Goal: Task Accomplishment & Management: Use online tool/utility

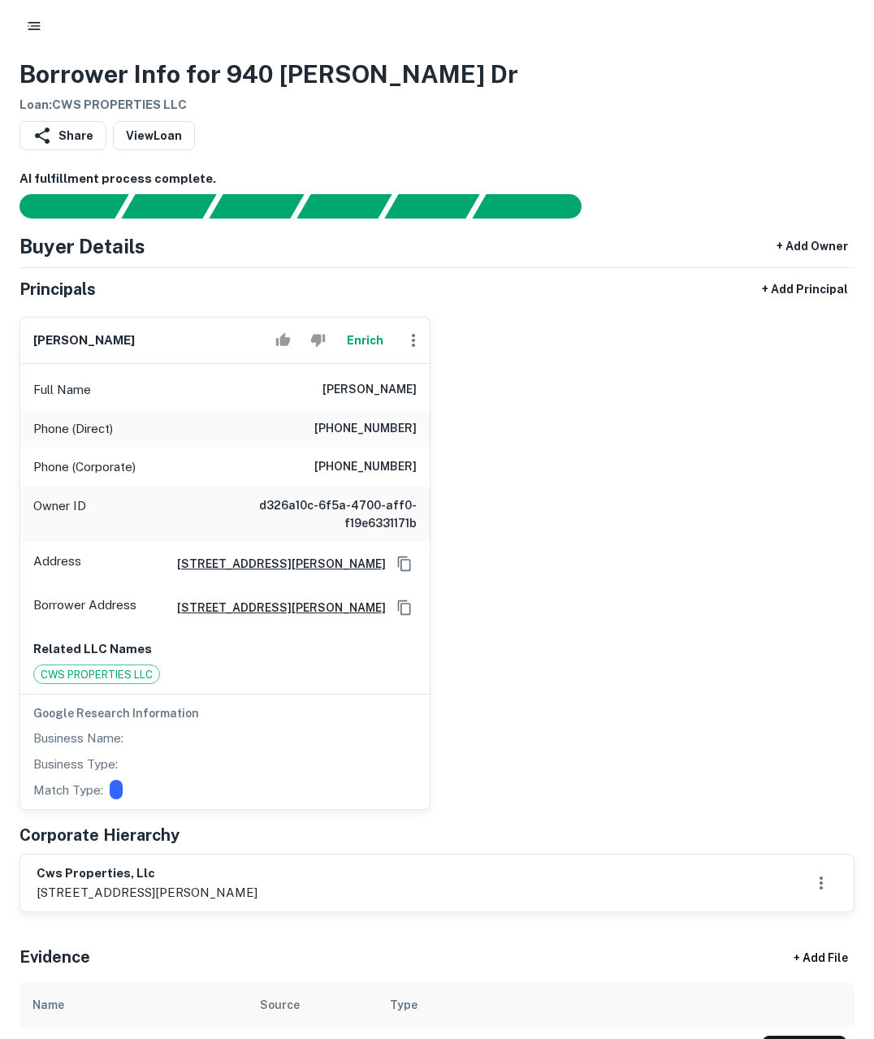
scroll to position [11, 0]
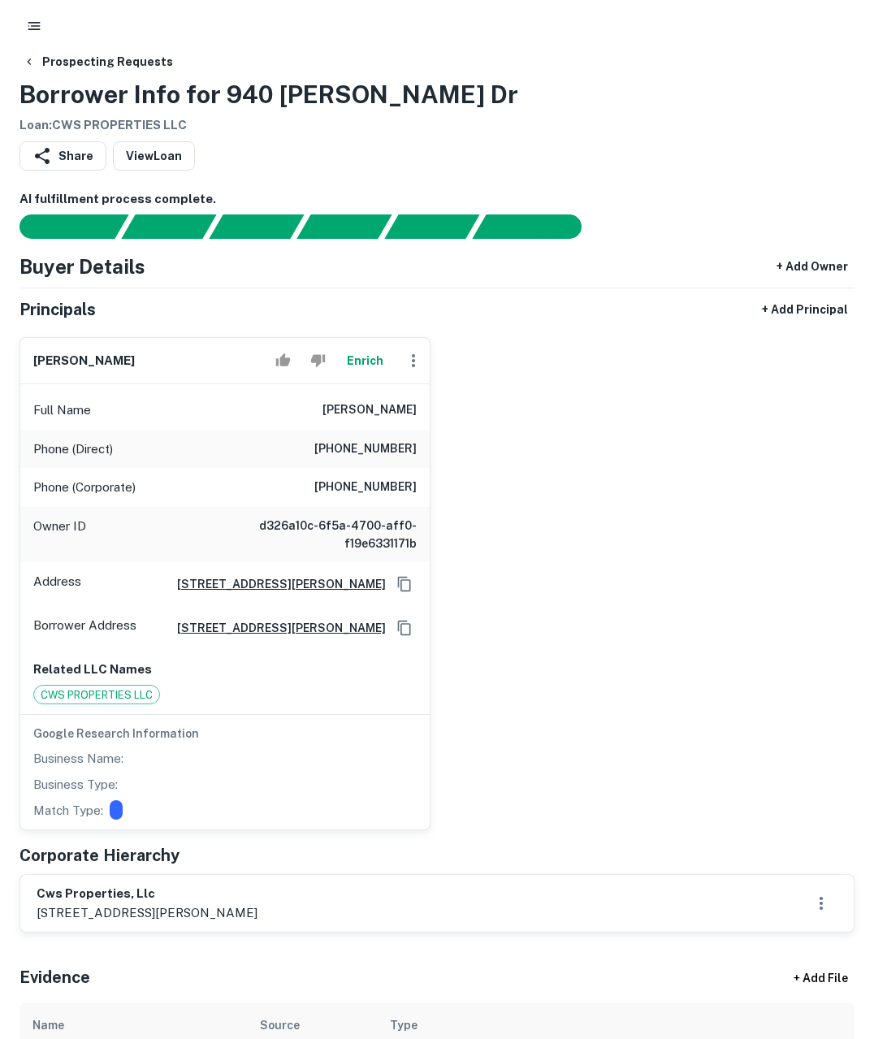
click at [366, 357] on button "Enrich" at bounding box center [365, 360] width 52 height 32
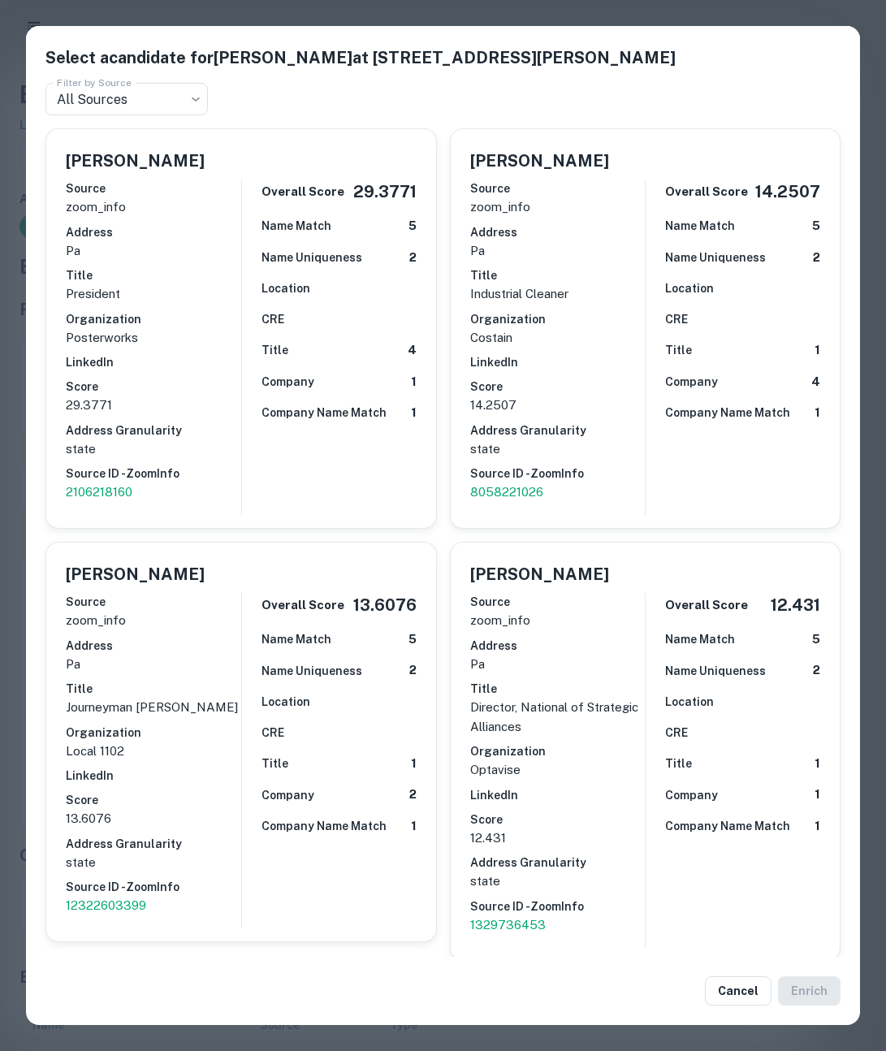
click at [15, 473] on div "Select a candidate for craig sayers at 948 thomas drive Filter by Source All So…" at bounding box center [443, 525] width 886 height 1051
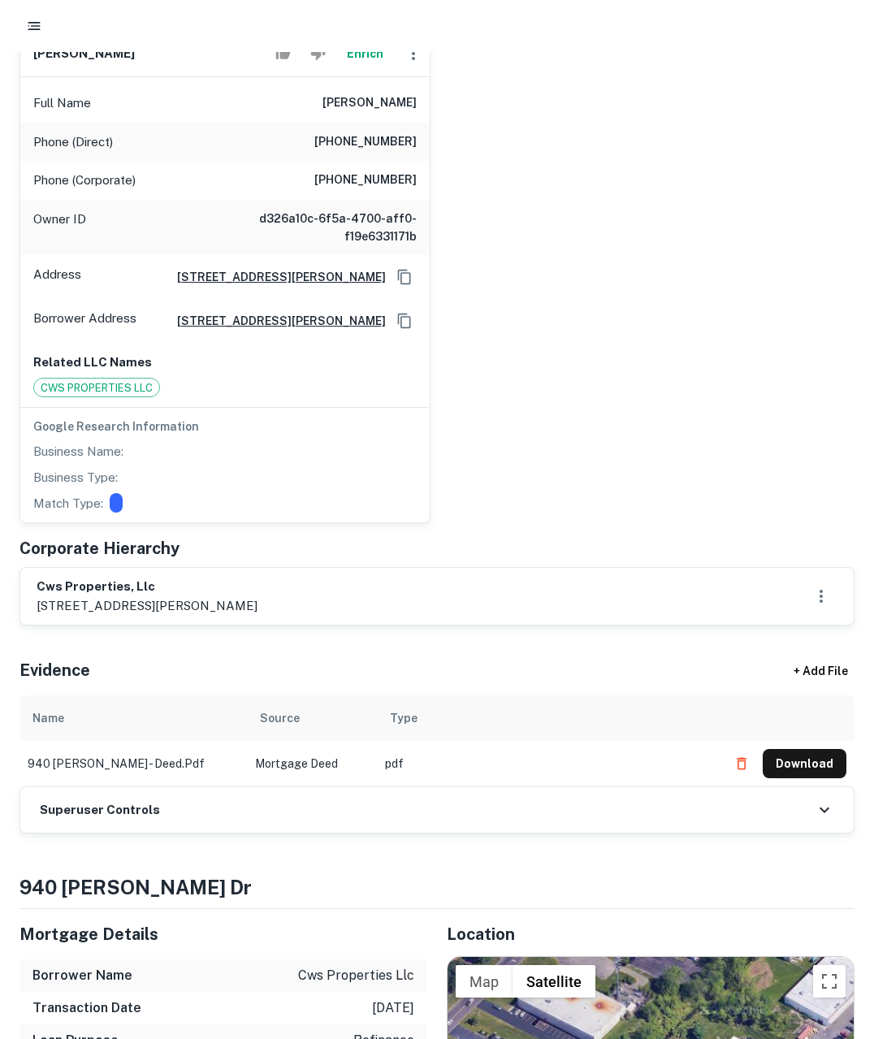
scroll to position [329, 0]
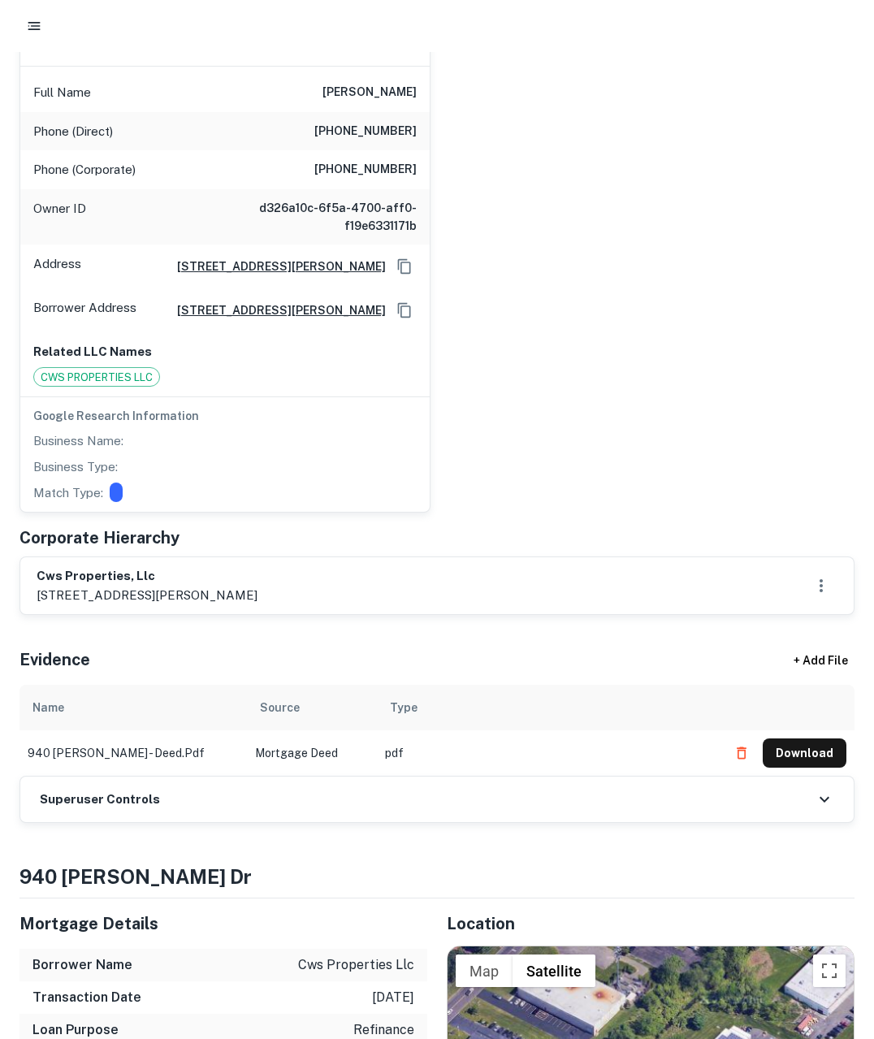
click at [341, 809] on div "Superuser Controls" at bounding box center [436, 799] width 833 height 45
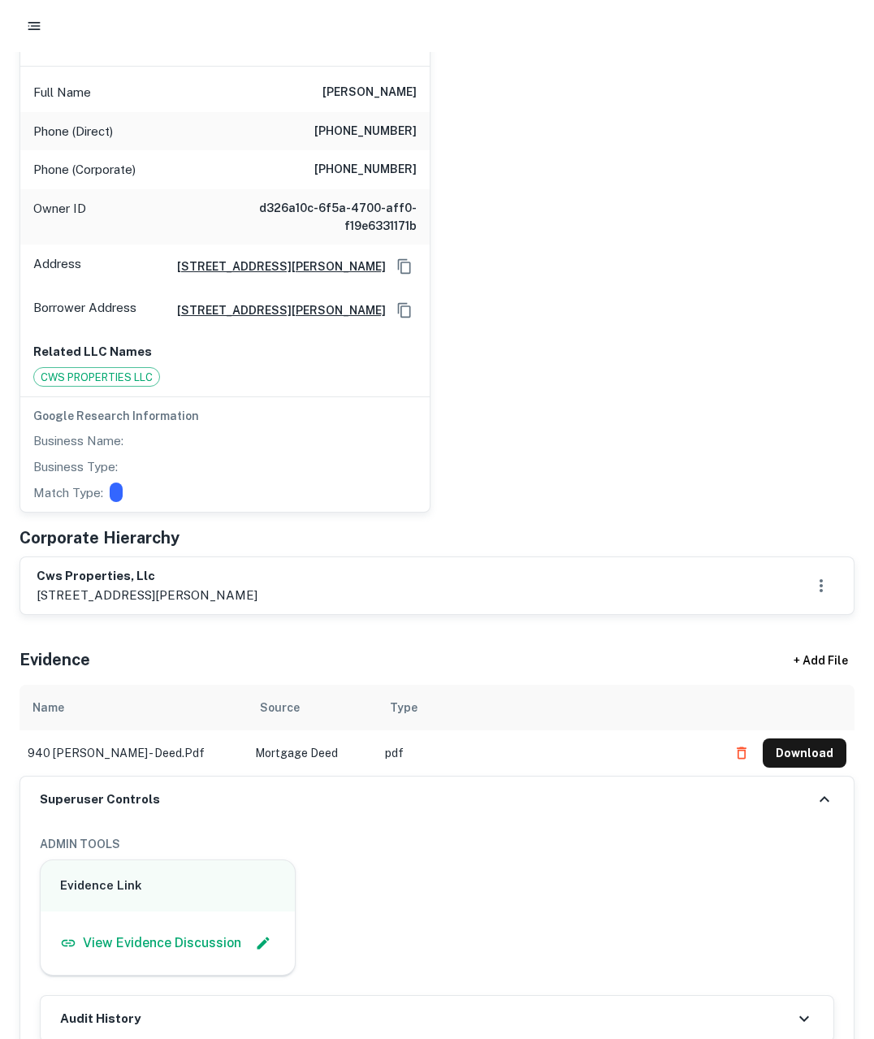
scroll to position [604, 0]
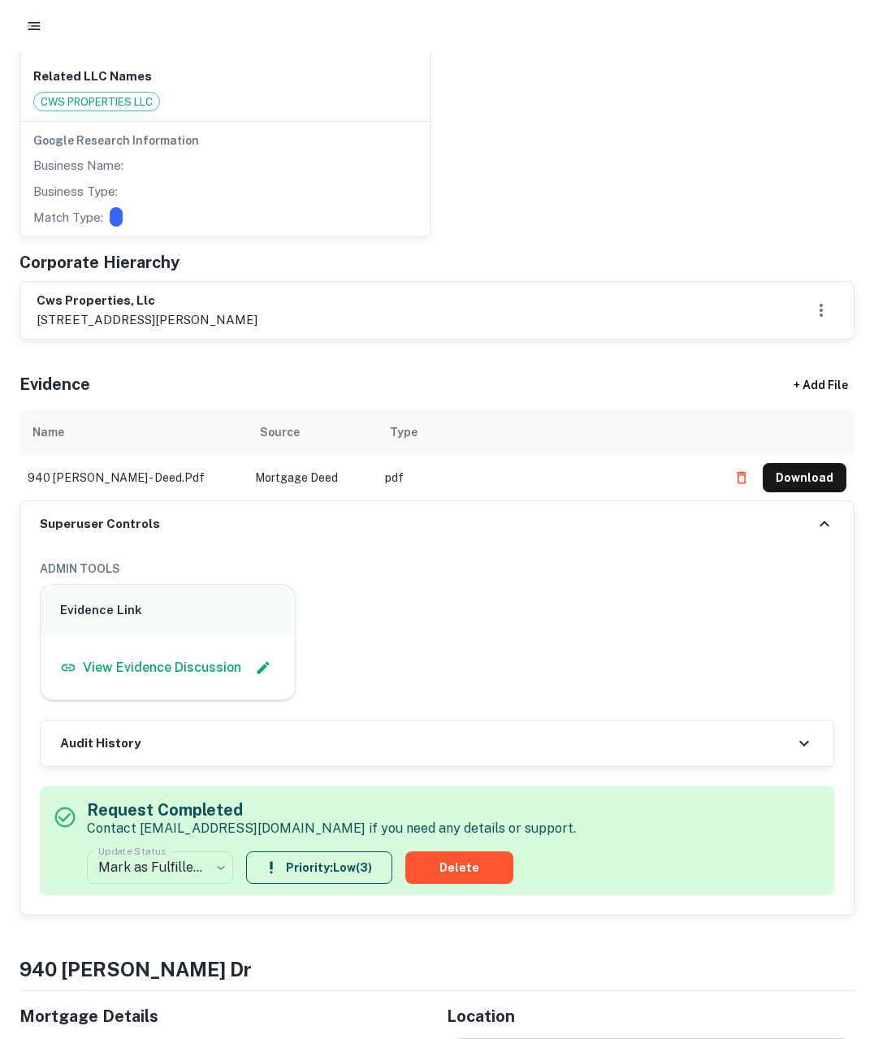
click at [348, 745] on div "Audit History" at bounding box center [437, 743] width 793 height 45
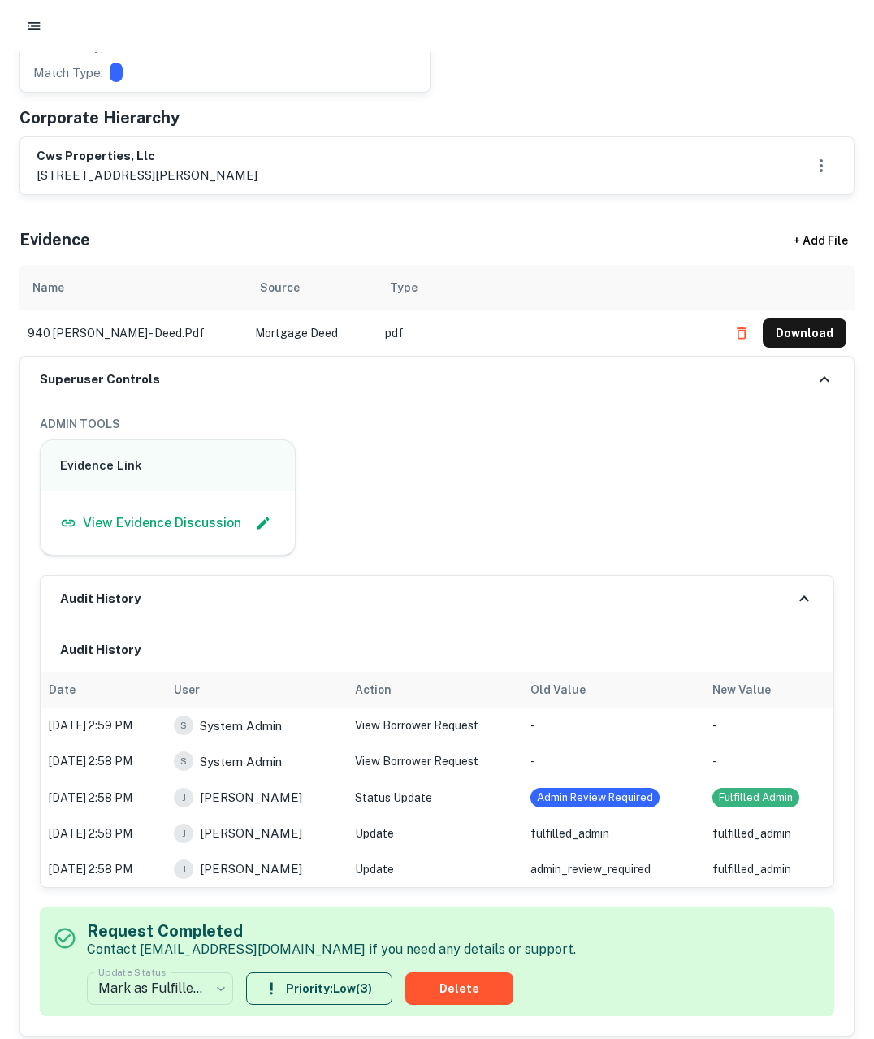
scroll to position [738, 0]
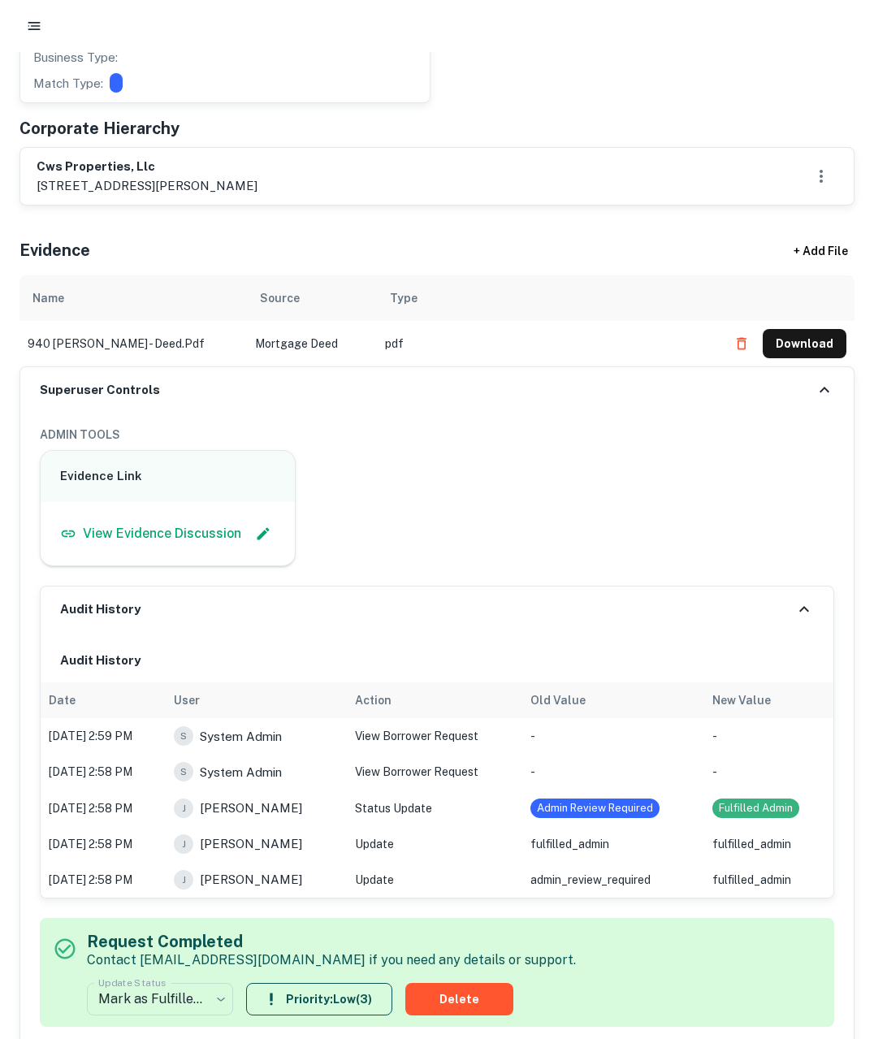
click at [616, 565] on div "**********" at bounding box center [436, 729] width 833 height 633
click at [582, 519] on div "Evidence Link View Evidence Discussion" at bounding box center [430, 501] width 807 height 129
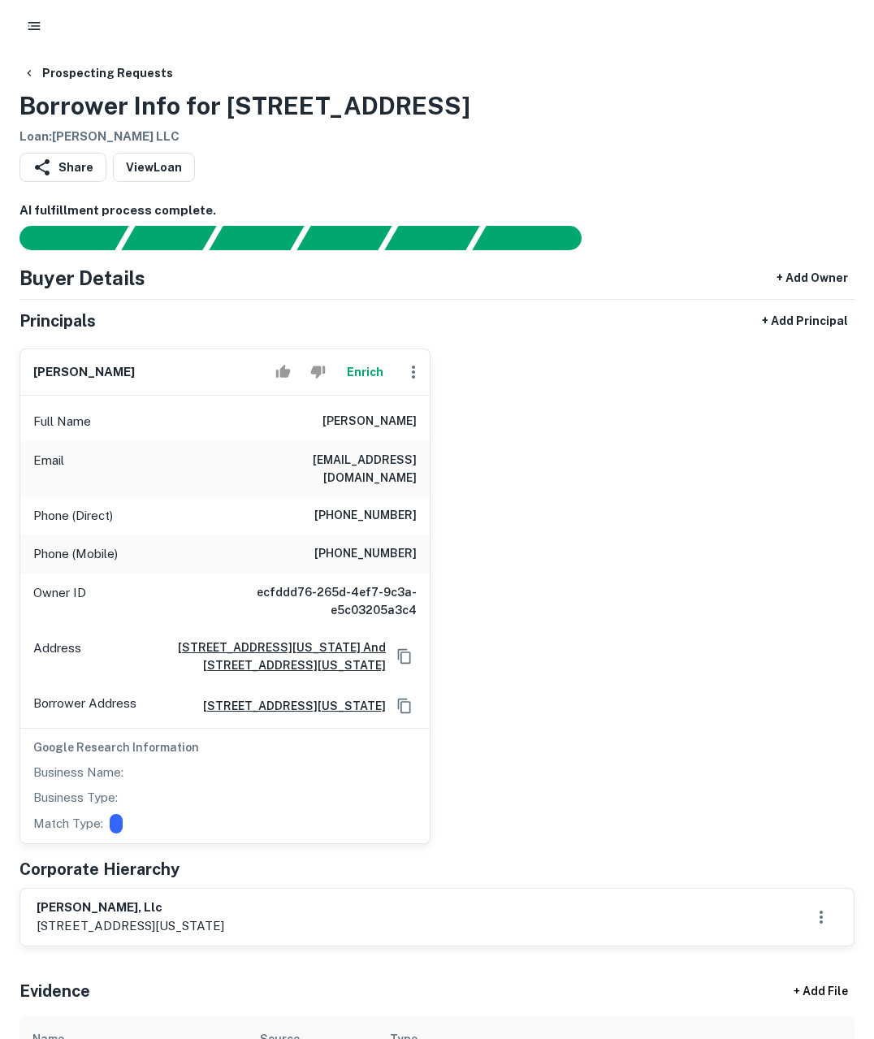
click at [714, 85] on div "Prospecting Requests Borrower Info for 765 Aviation Way Loan : WILLIAM R KLAERS…" at bounding box center [436, 102] width 835 height 88
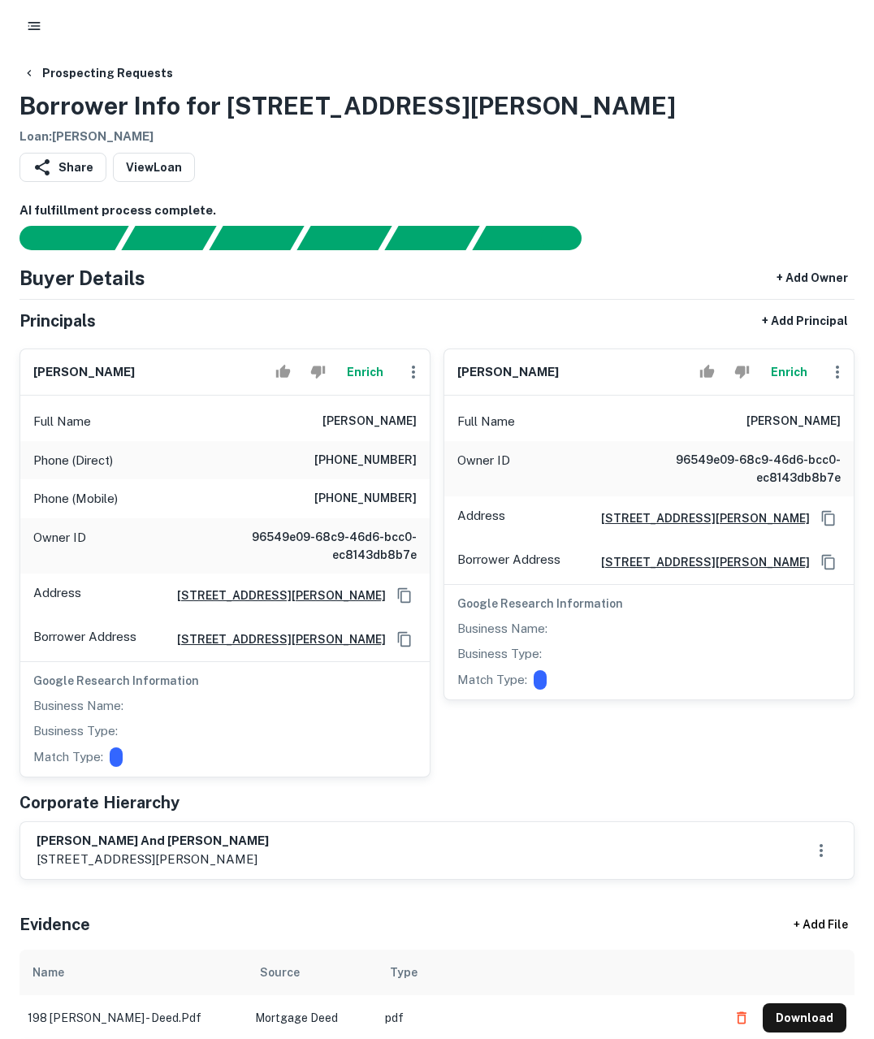
click at [361, 381] on button "Enrich" at bounding box center [365, 372] width 52 height 32
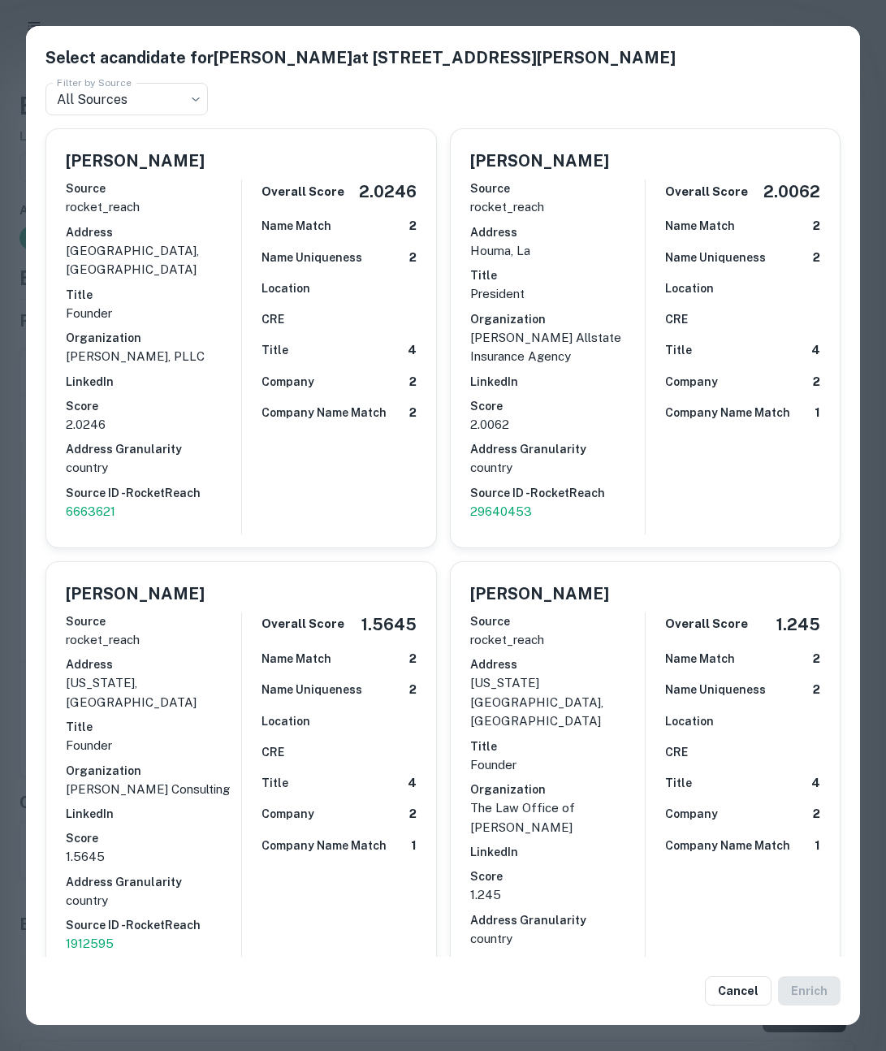
click at [607, 14] on div "Select a candidate for STEPHANIE L. GORNI at 198 buchert rd Filter by Source Al…" at bounding box center [443, 525] width 886 height 1051
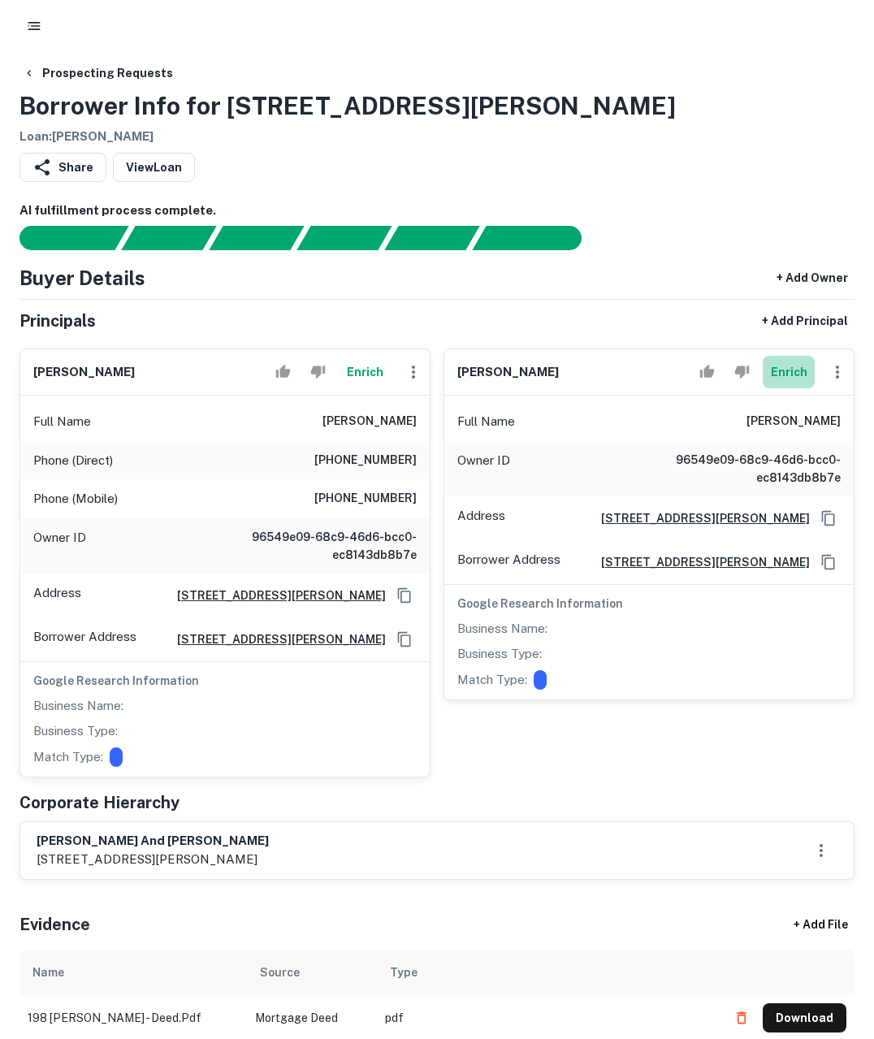
click at [785, 374] on button "Enrich" at bounding box center [789, 372] width 52 height 32
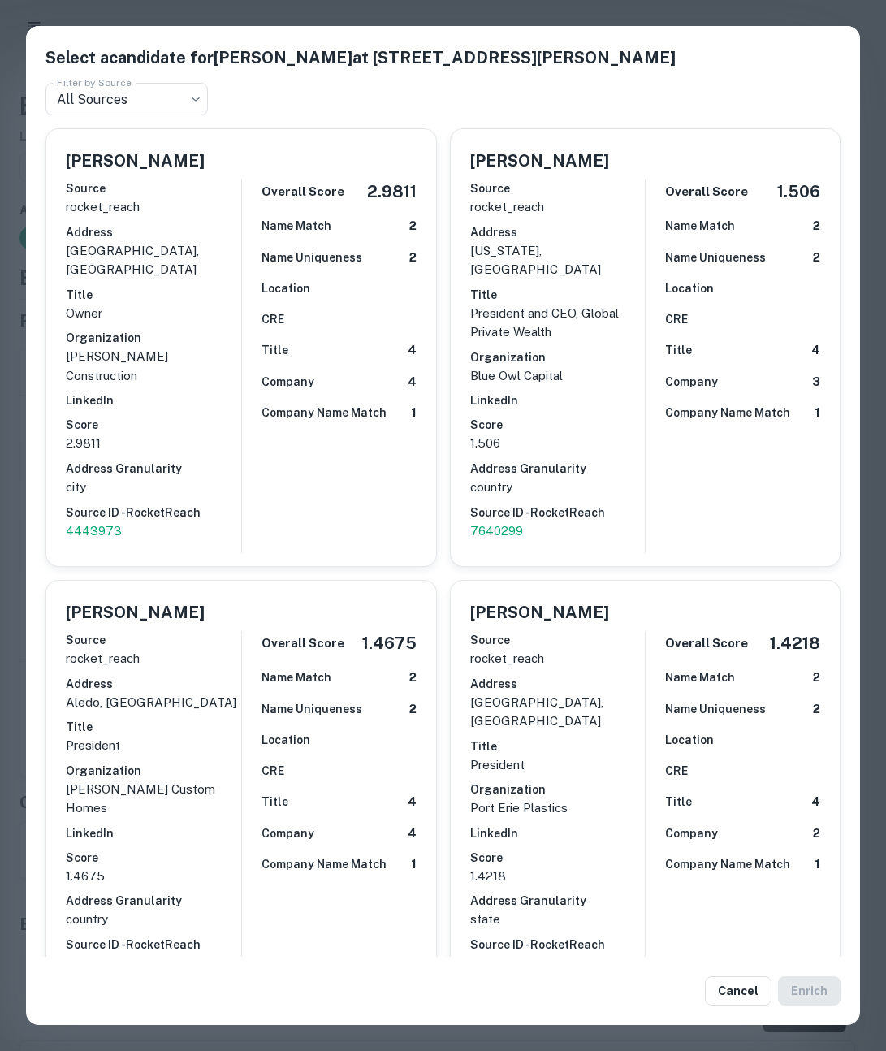
click at [405, 12] on div "Select a candidate for SEAN C GORNI at 198 buchert rd Filter by Source All Sour…" at bounding box center [443, 525] width 886 height 1051
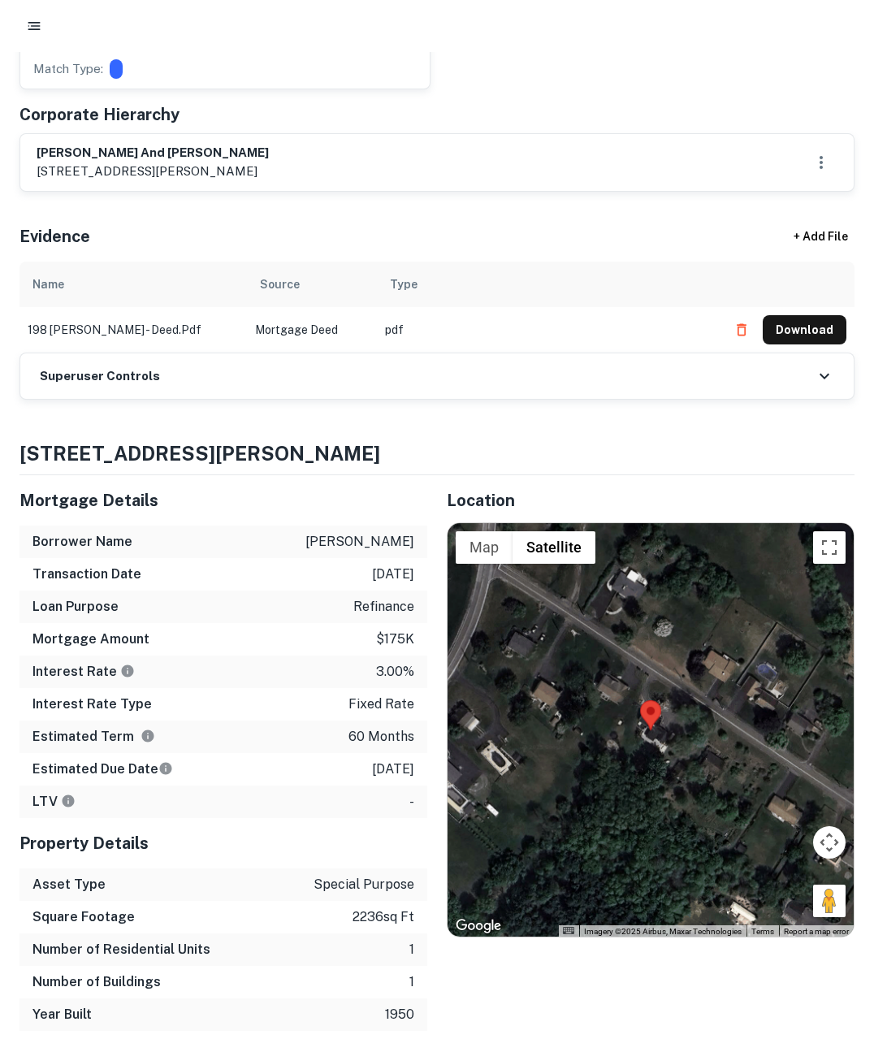
scroll to position [42, 0]
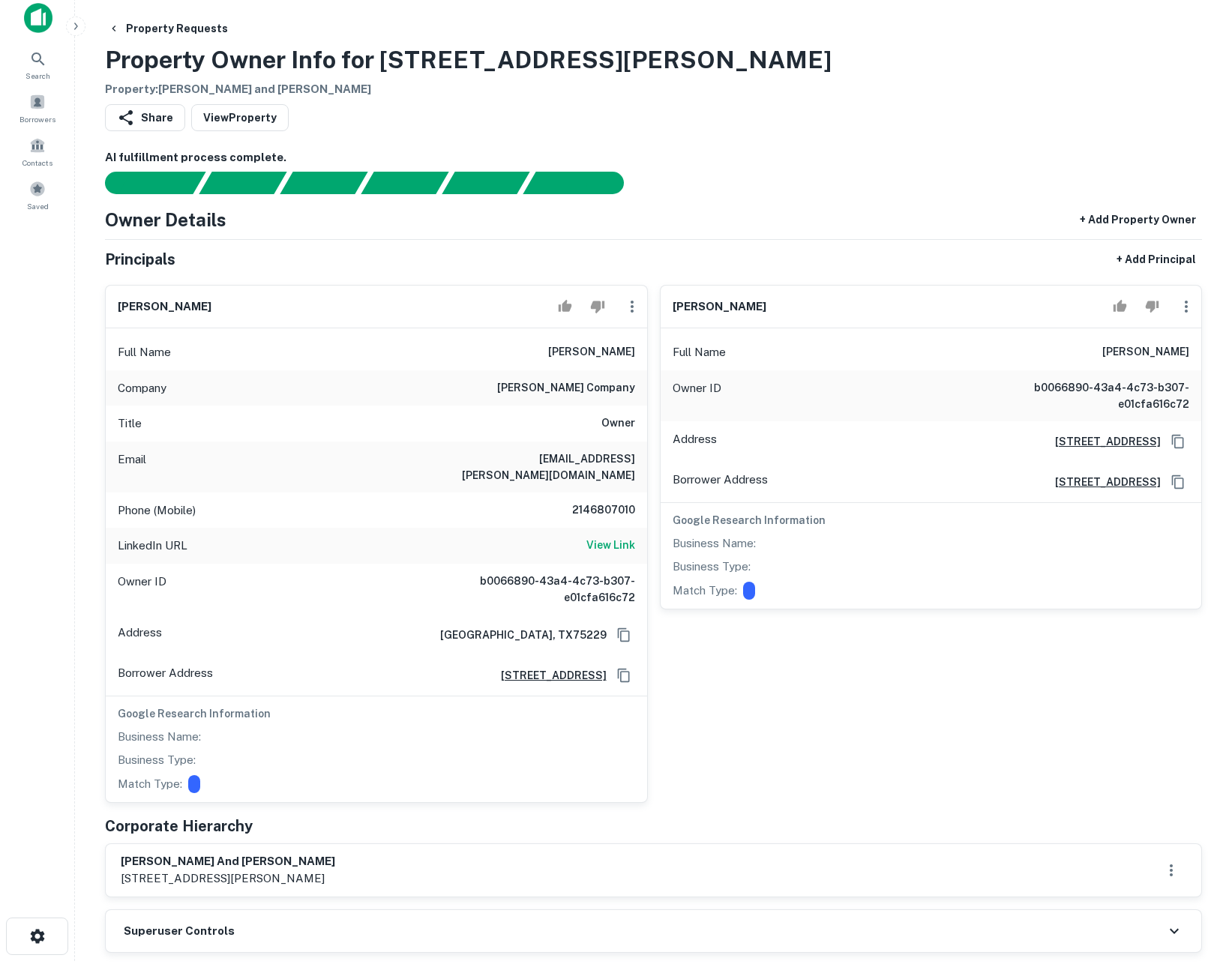
scroll to position [297, 0]
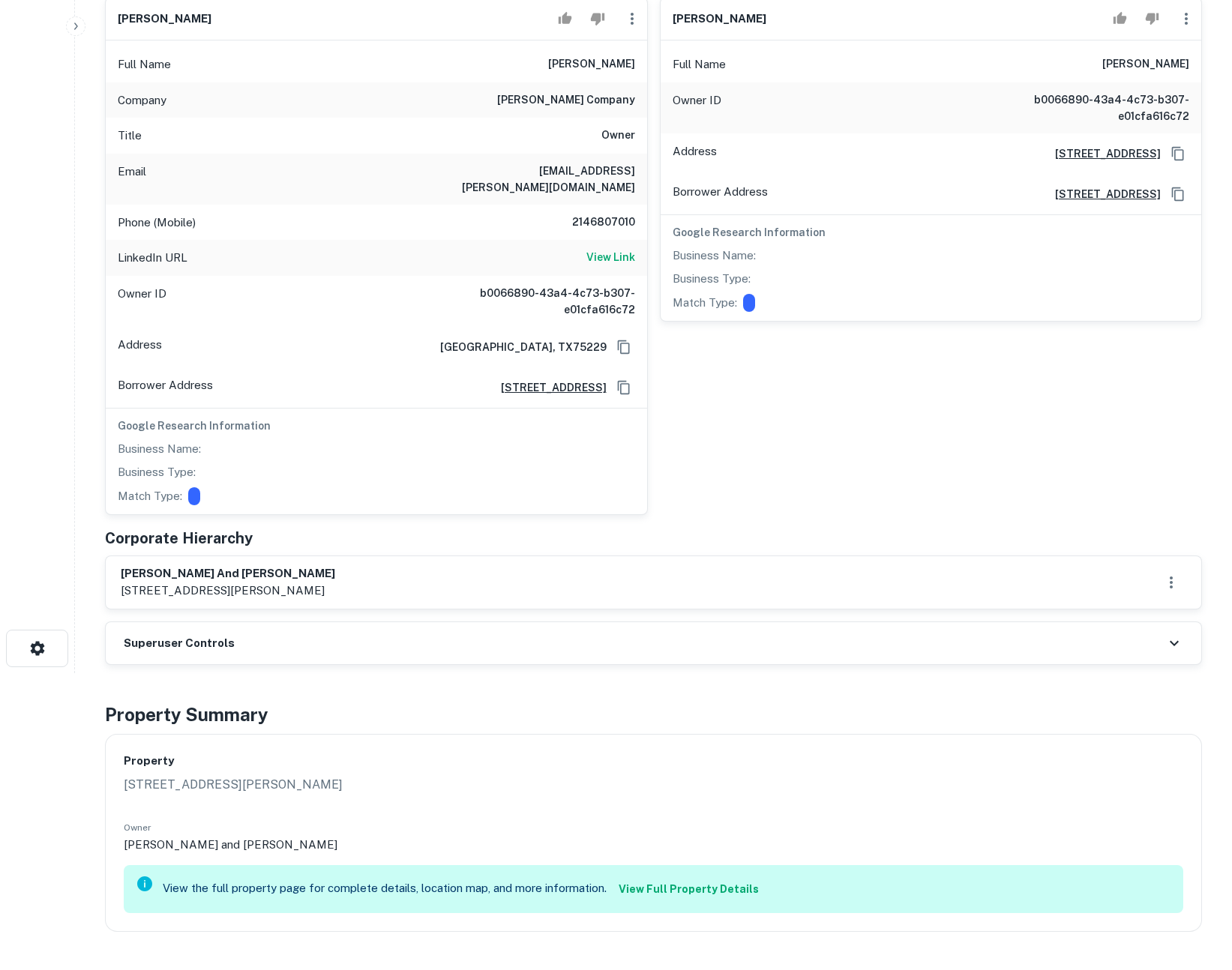
click at [461, 627] on div "Superuser Controls" at bounding box center [653, 642] width 1095 height 42
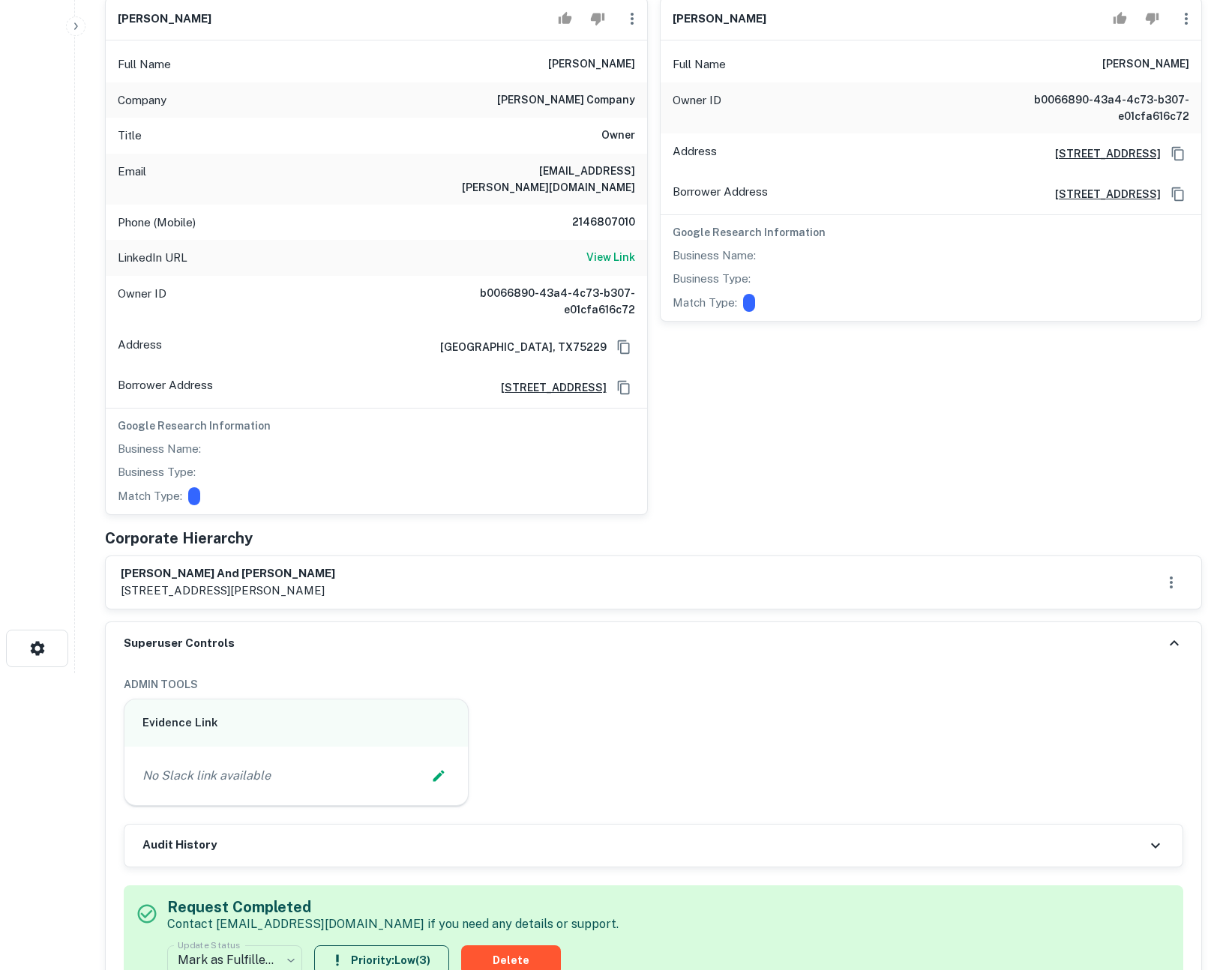
click at [511, 566] on div "charles h. mercer and ofelia m. mercer 2963 dothan lane, dallas, tx, 75229" at bounding box center [653, 582] width 1065 height 34
drag, startPoint x: 182, startPoint y: 561, endPoint x: 314, endPoint y: 568, distance: 132.2
click at [314, 568] on div "charles h. mercer and ofelia m. mercer 2963 dothan lane, dallas, tx, 75229" at bounding box center [228, 582] width 214 height 34
click at [314, 581] on p "2963 dothan lane, dallas, tx, 75229" at bounding box center [228, 590] width 214 height 18
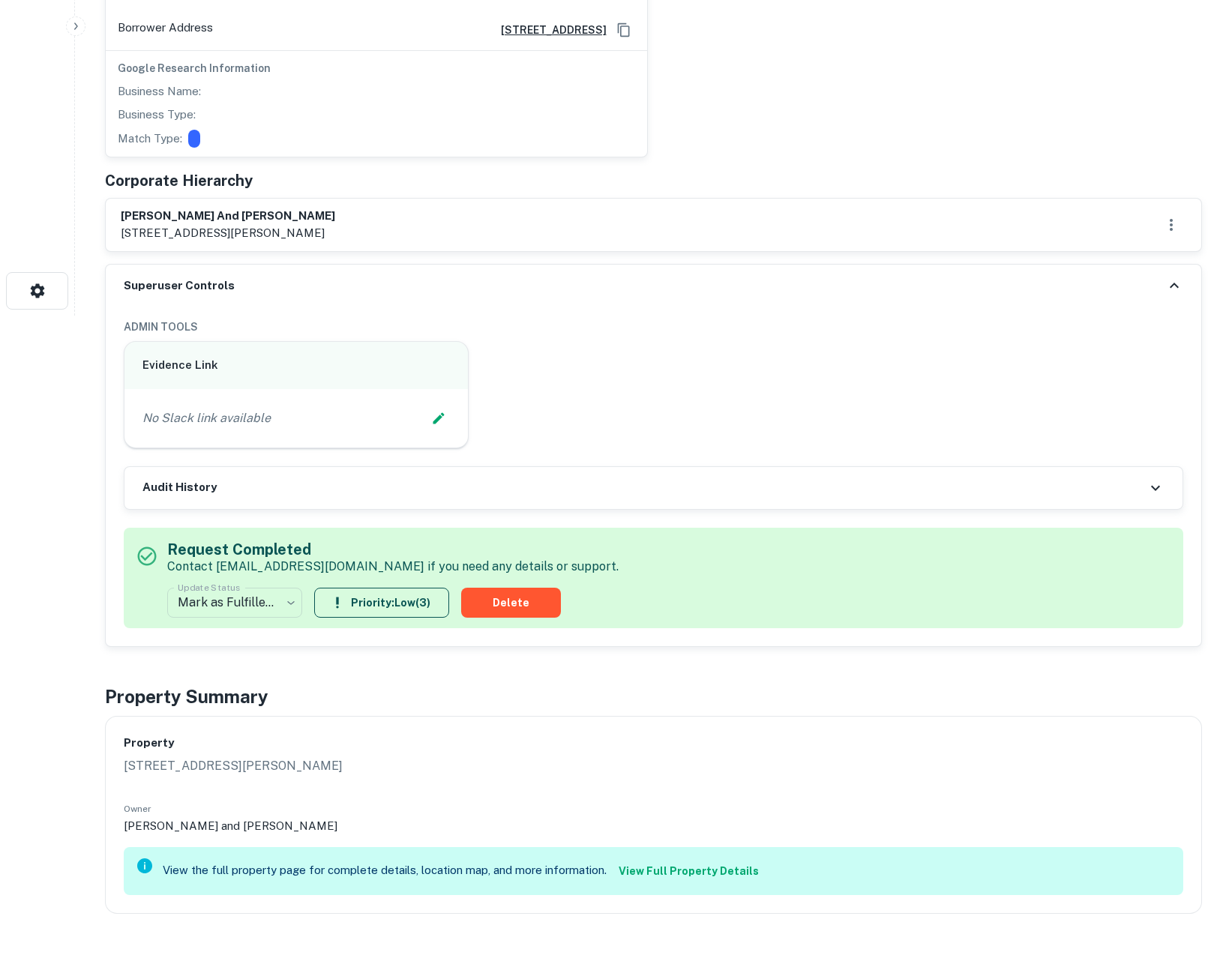
click at [637, 489] on div "Audit History" at bounding box center [653, 487] width 1058 height 42
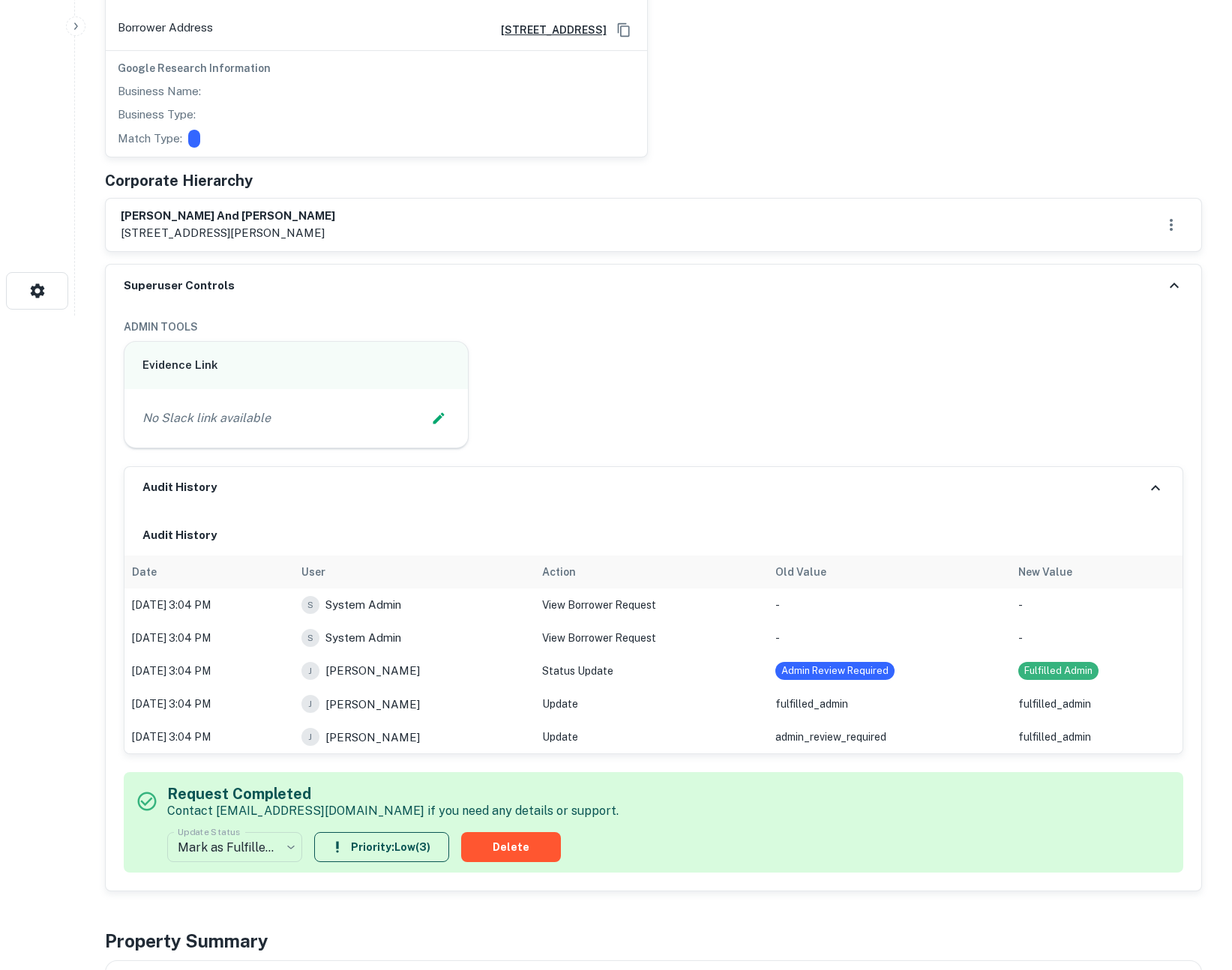
scroll to position [900, 0]
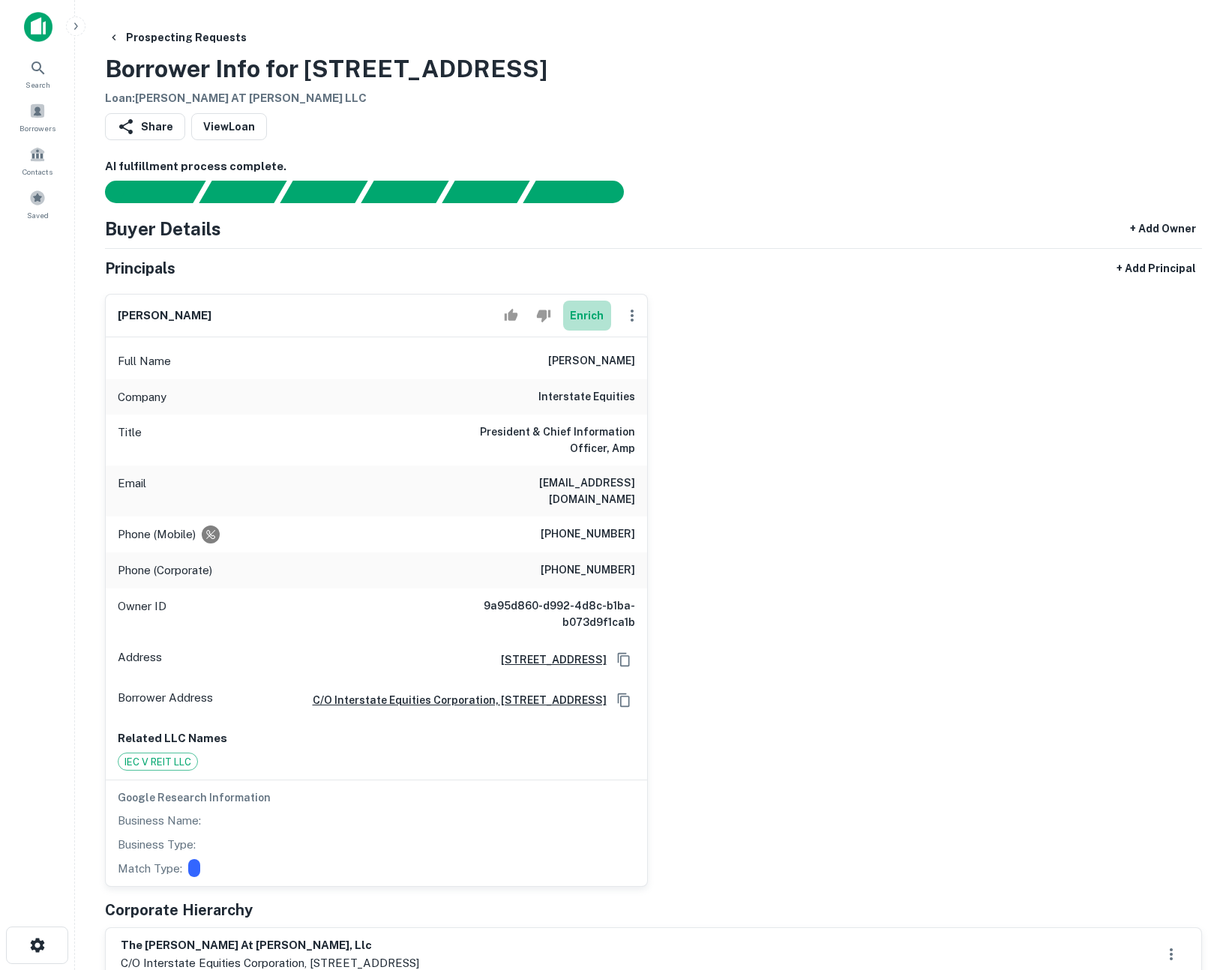
click at [592, 314] on button "Enrich" at bounding box center [587, 316] width 48 height 30
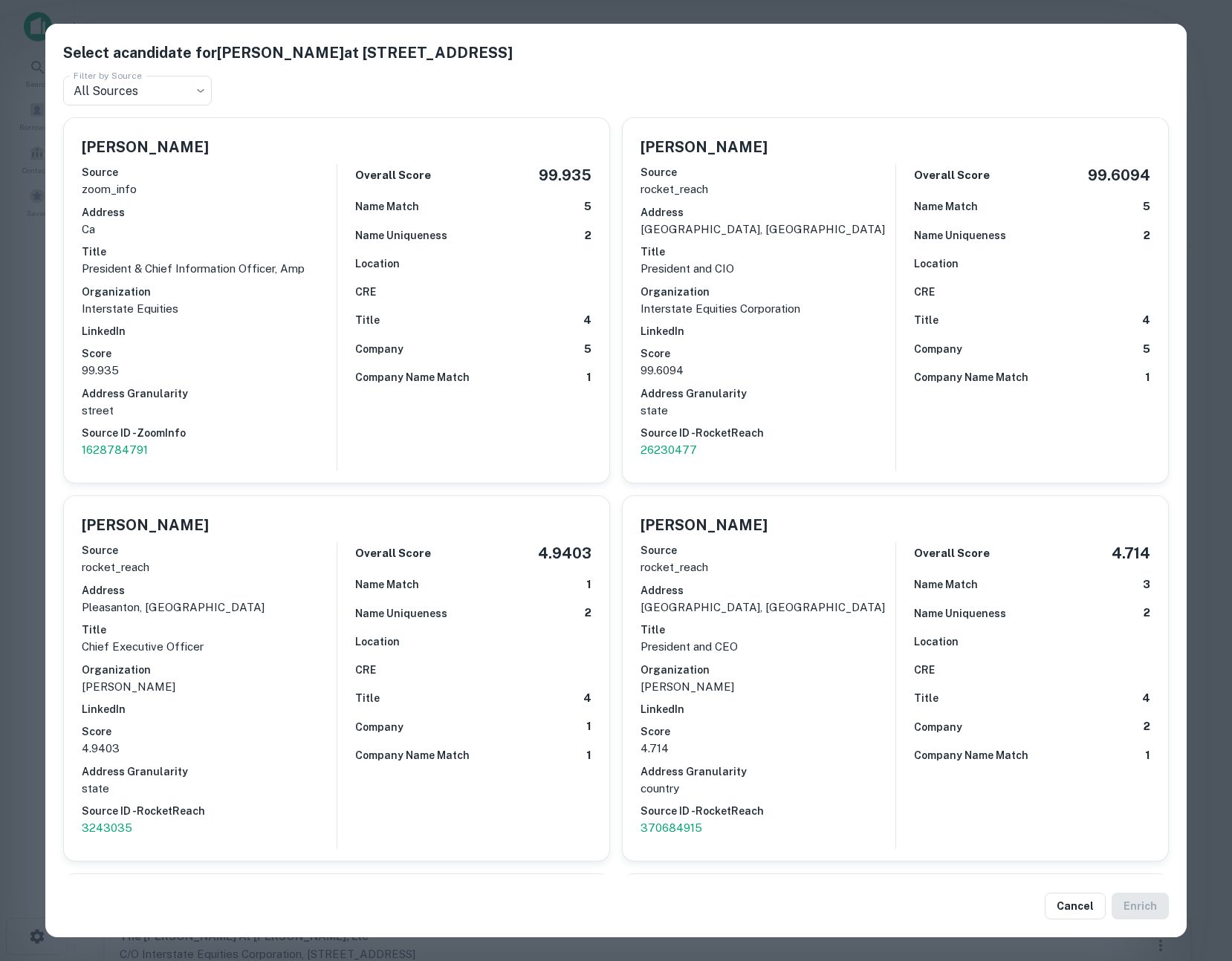
click at [20, 442] on div "Select a candidate for [PERSON_NAME] at [STREET_ADDRESS] Filter by Source All S…" at bounding box center [616, 480] width 1232 height 961
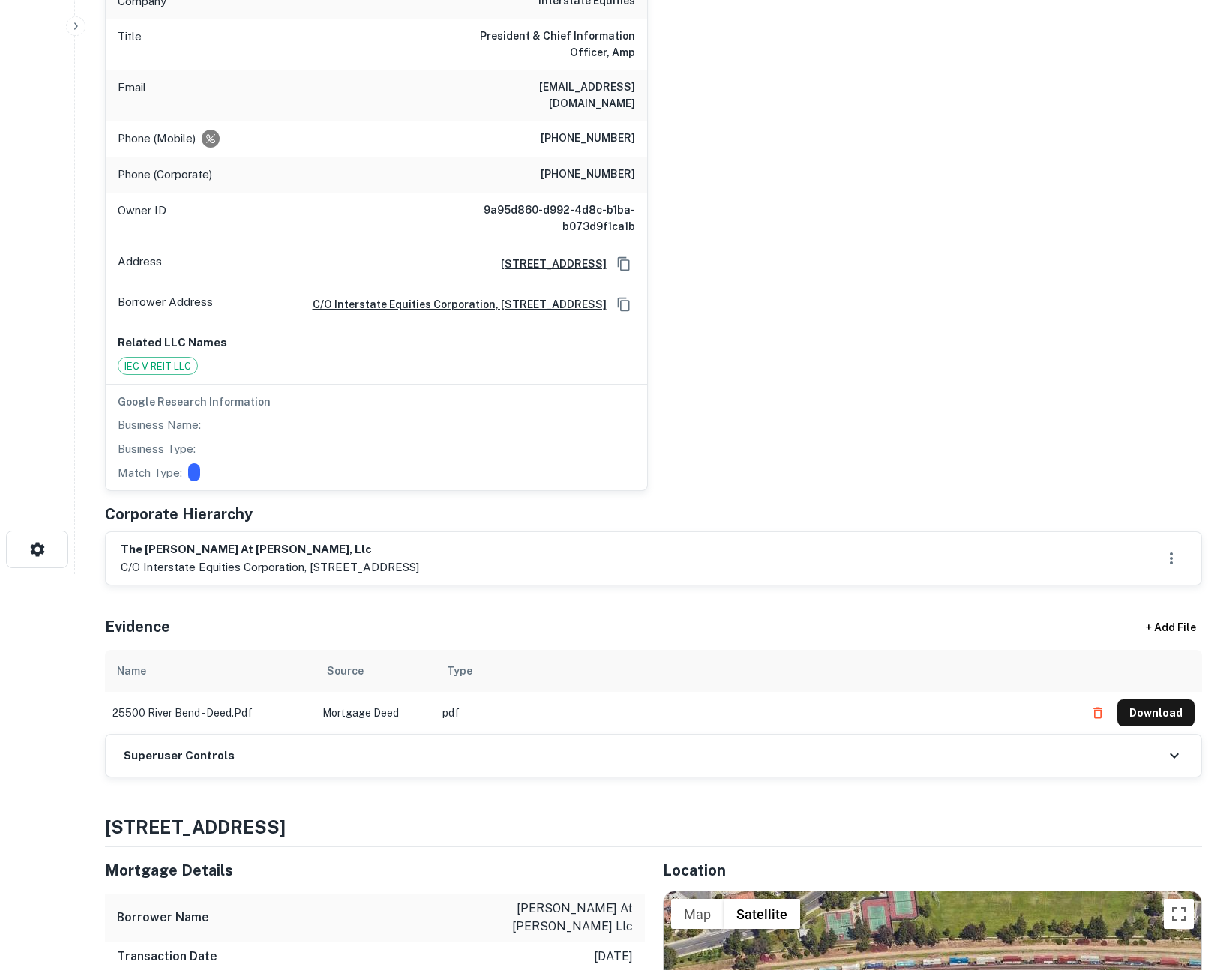
scroll to position [473, 0]
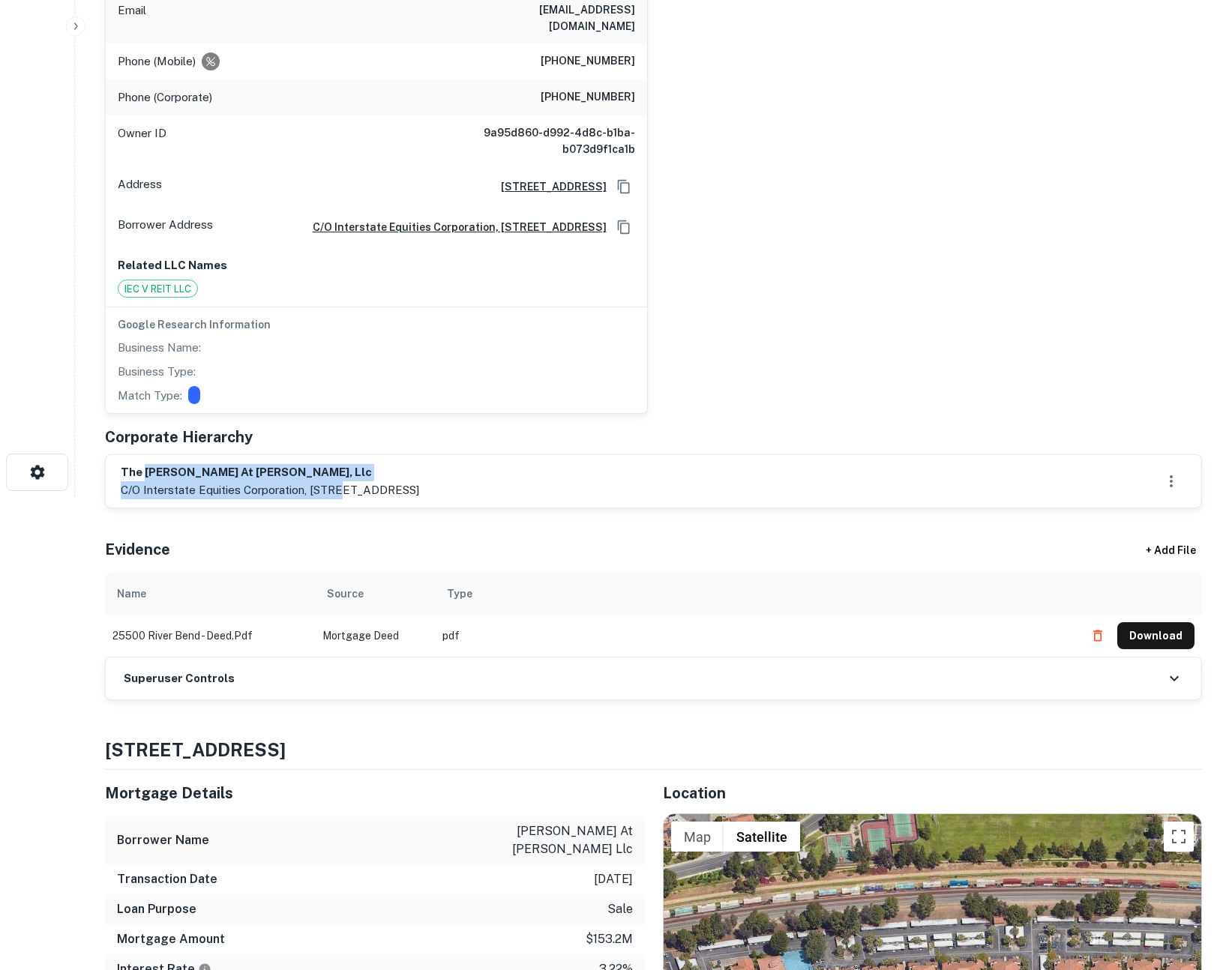
drag, startPoint x: 144, startPoint y: 471, endPoint x: 341, endPoint y: 488, distance: 197.7
click at [341, 488] on div "the [PERSON_NAME] at [PERSON_NAME], llc c/o interstate equities corporation, [S…" at bounding box center [269, 481] width 298 height 34
click at [341, 488] on p "c/o interstate equities corporation, 4970 el camino real, suite 220, los altos,…" at bounding box center [269, 490] width 298 height 18
drag, startPoint x: 341, startPoint y: 488, endPoint x: 241, endPoint y: 476, distance: 100.7
click at [241, 476] on div "the bryant at yorba linda, llc c/o interstate equities corporation, 4970 el cam…" at bounding box center [269, 481] width 298 height 34
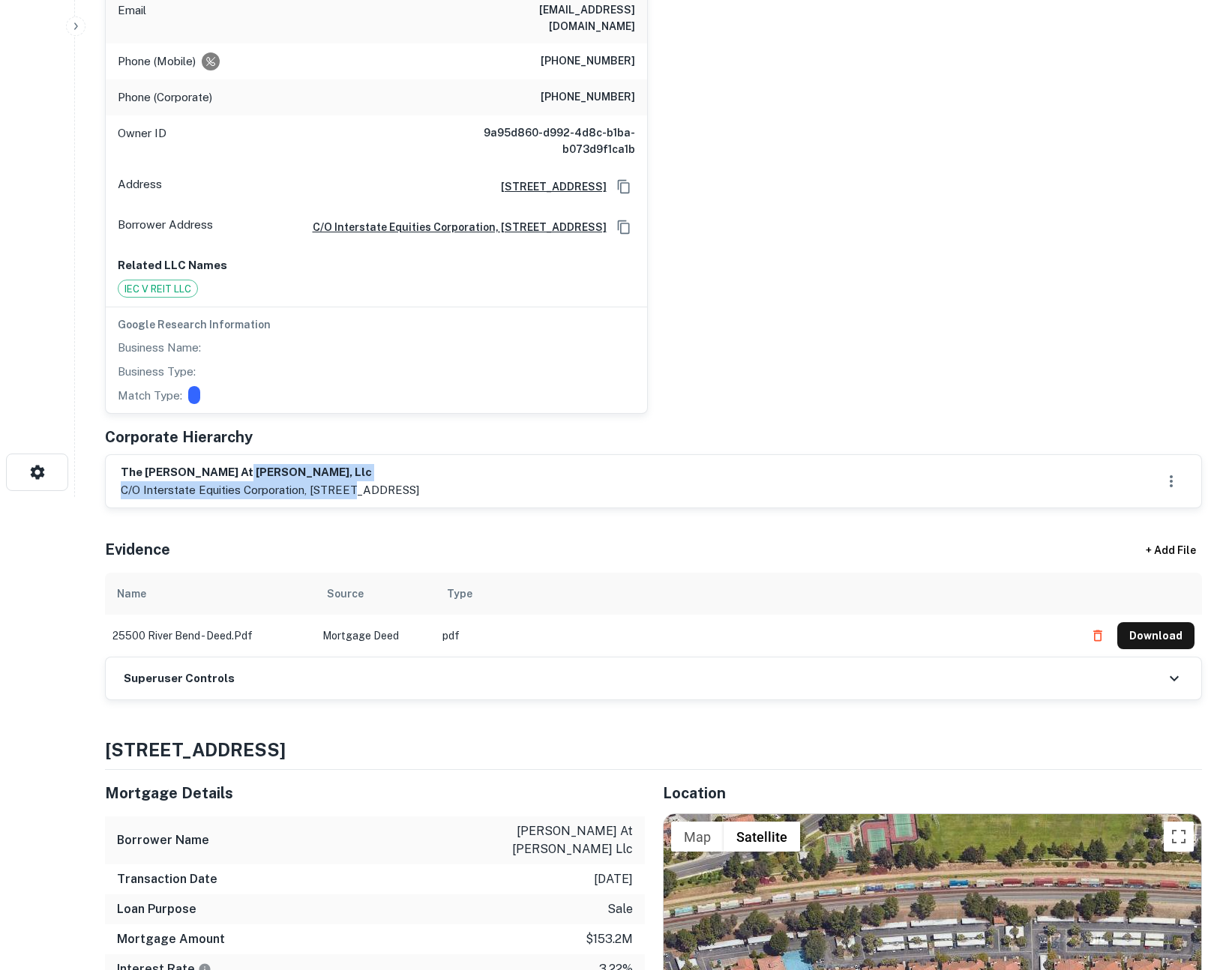
click at [241, 476] on h6 "the bryant at yorba linda, llc" at bounding box center [269, 473] width 298 height 18
drag, startPoint x: 228, startPoint y: 475, endPoint x: 319, endPoint y: 483, distance: 91.4
click at [319, 483] on div "the bryant at yorba linda, llc c/o interstate equities corporation, 4970 el cam…" at bounding box center [269, 481] width 298 height 34
click at [319, 483] on p "c/o interstate equities corporation, 4970 el camino real, suite 220, los altos,…" at bounding box center [269, 490] width 298 height 18
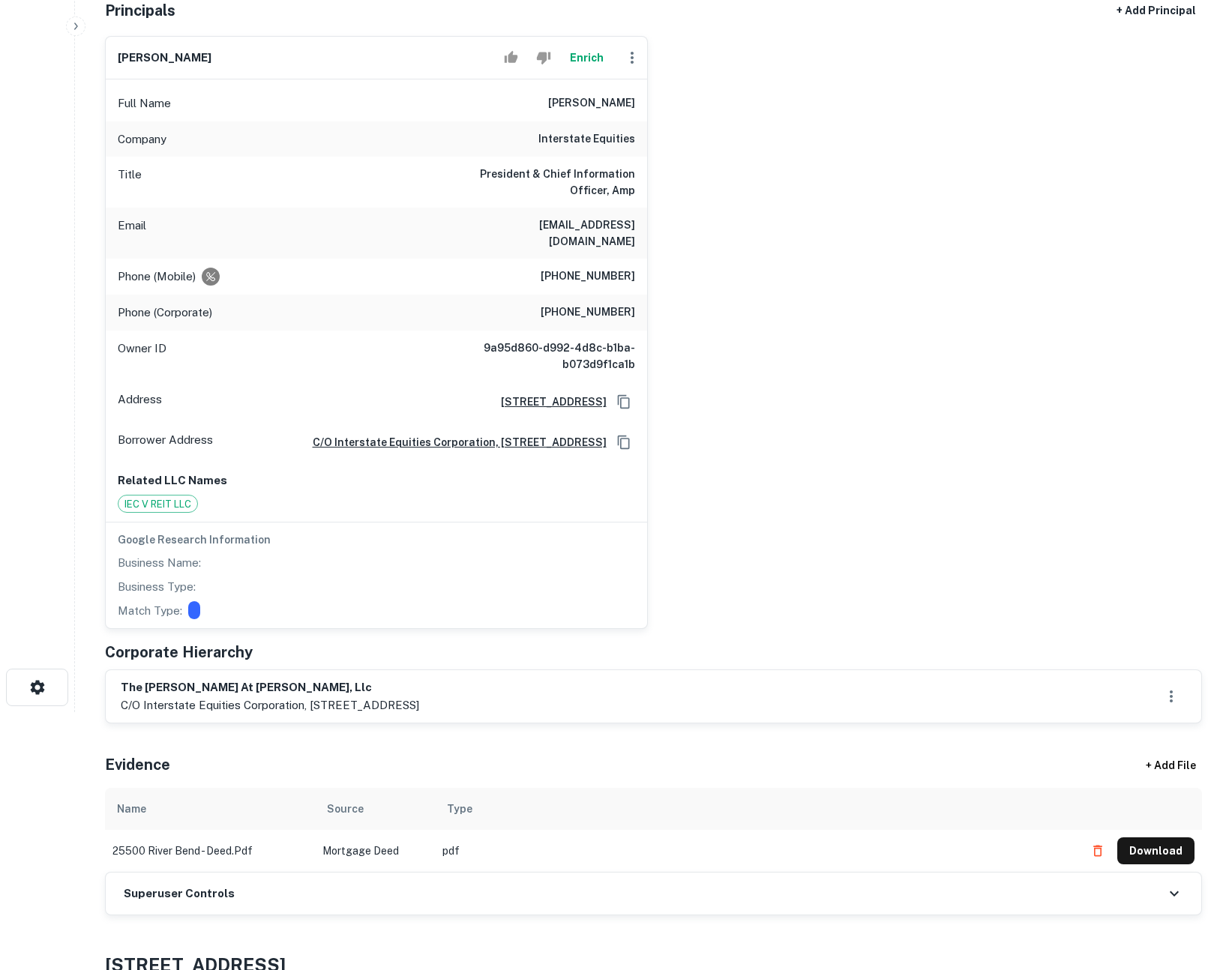
scroll to position [0, 0]
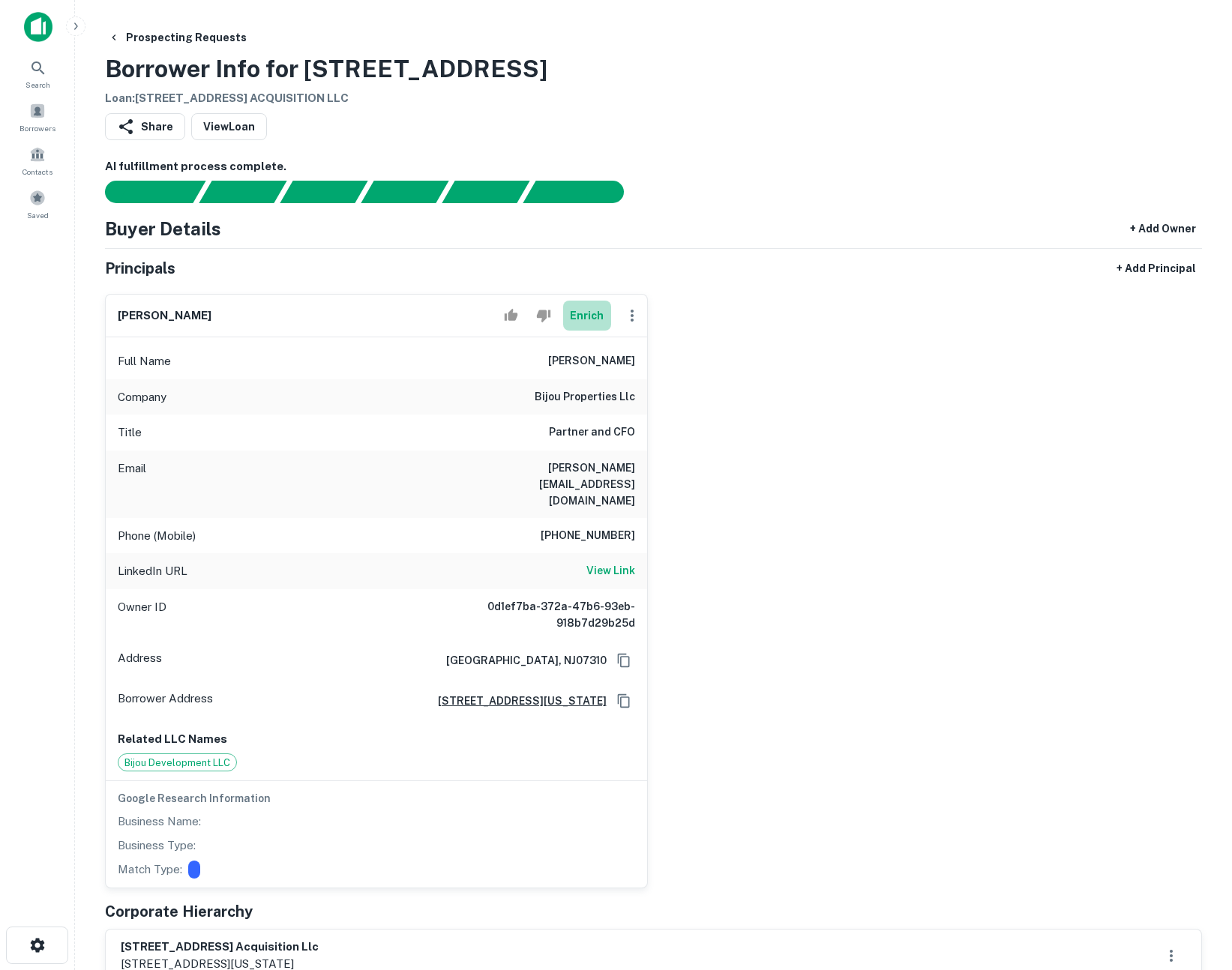
click at [592, 311] on button "Enrich" at bounding box center [587, 316] width 48 height 30
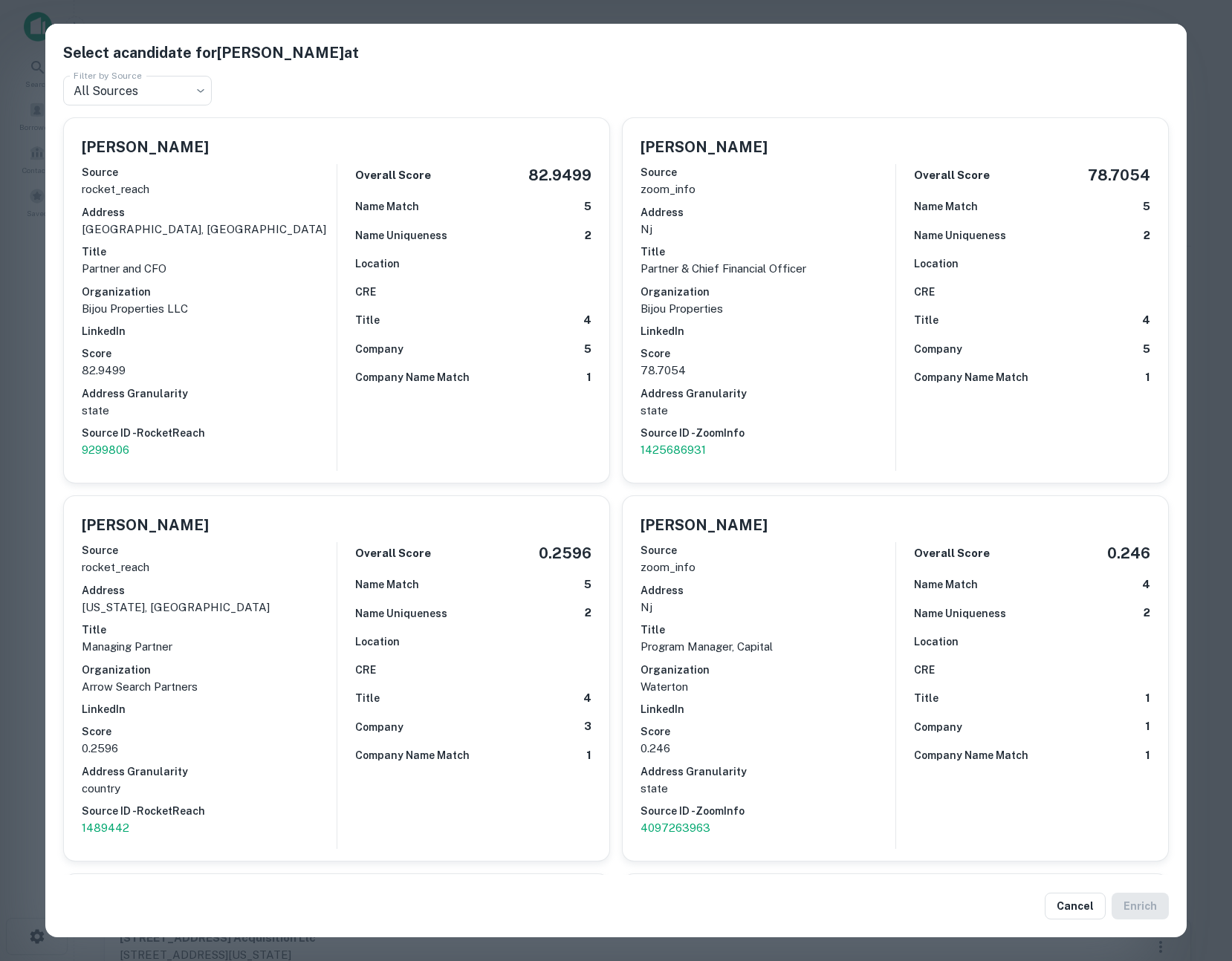
click at [24, 497] on div "Select a candidate for [PERSON_NAME] at Filter by Source All Sources *** Filter…" at bounding box center [616, 480] width 1232 height 961
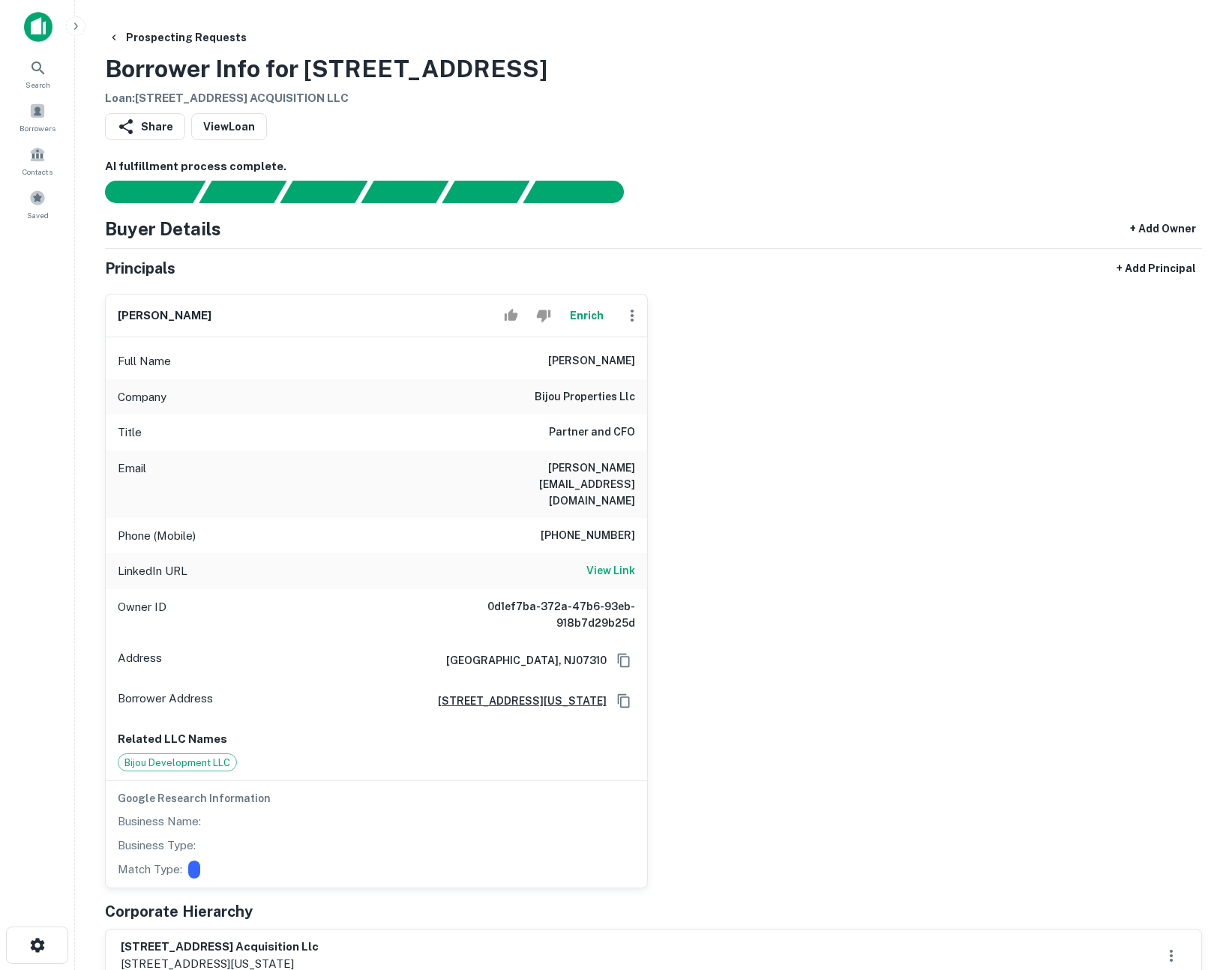
drag, startPoint x: 887, startPoint y: 374, endPoint x: 893, endPoint y: 327, distance: 47.4
click at [887, 374] on div "[PERSON_NAME] Enrich Full Name [PERSON_NAME] Company bijou properties llc Title…" at bounding box center [647, 584] width 1108 height 606
